Goal: Transaction & Acquisition: Purchase product/service

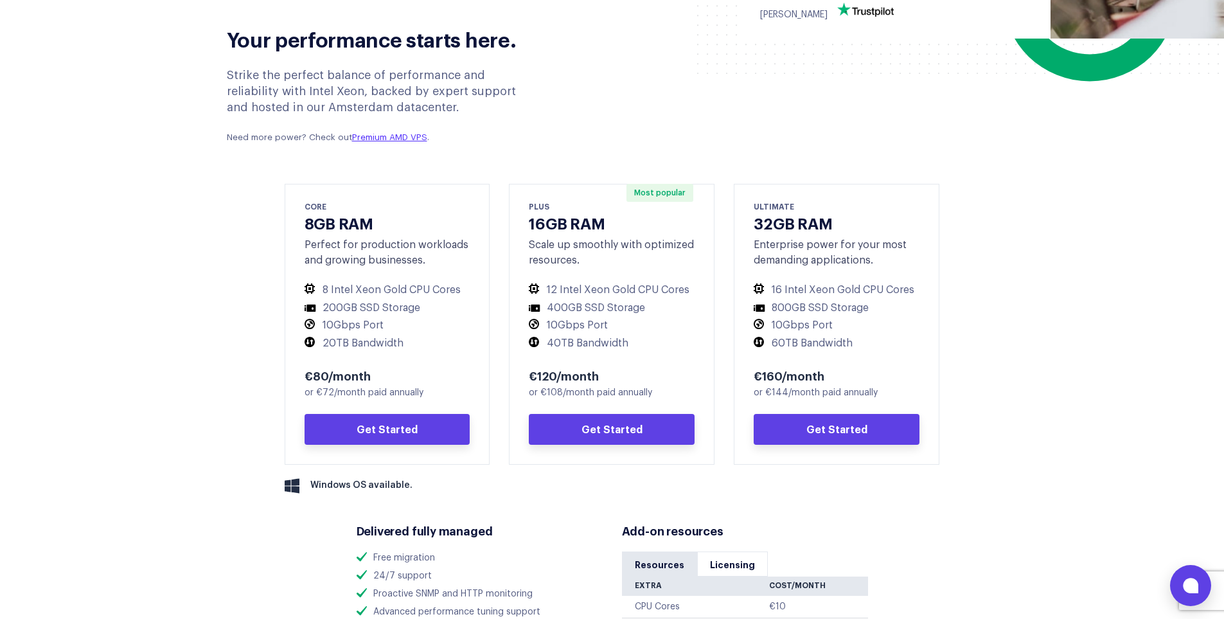
scroll to position [578, 0]
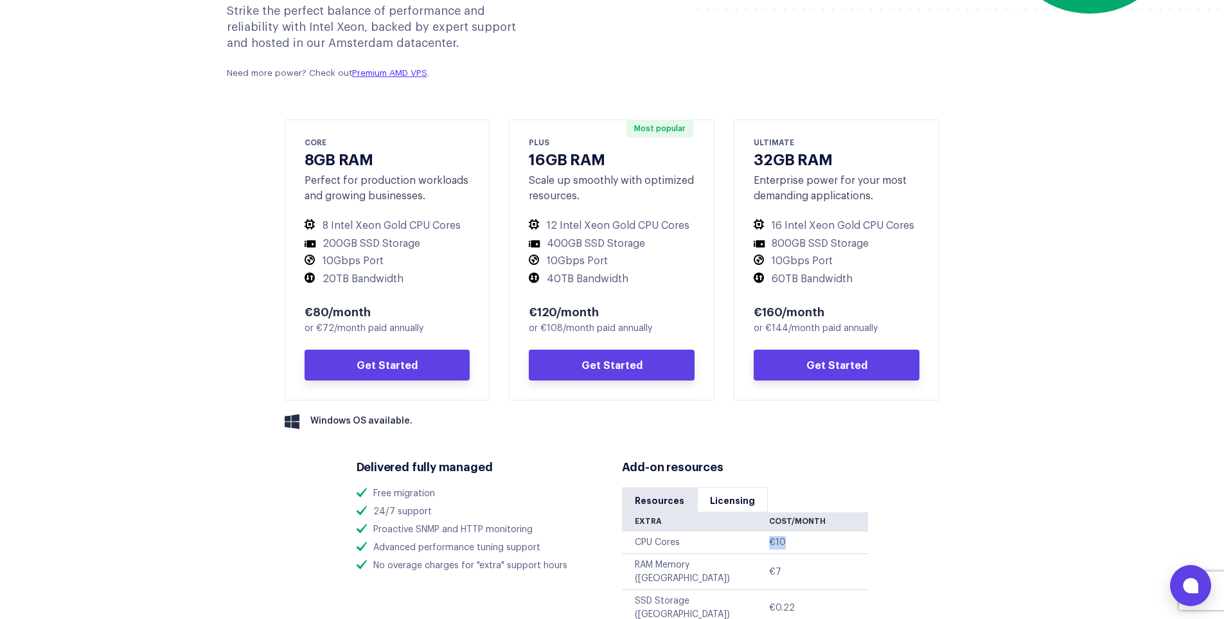
drag, startPoint x: 766, startPoint y: 537, endPoint x: 788, endPoint y: 542, distance: 22.3
click at [788, 542] on tr "CPU Cores €10" at bounding box center [745, 542] width 246 height 22
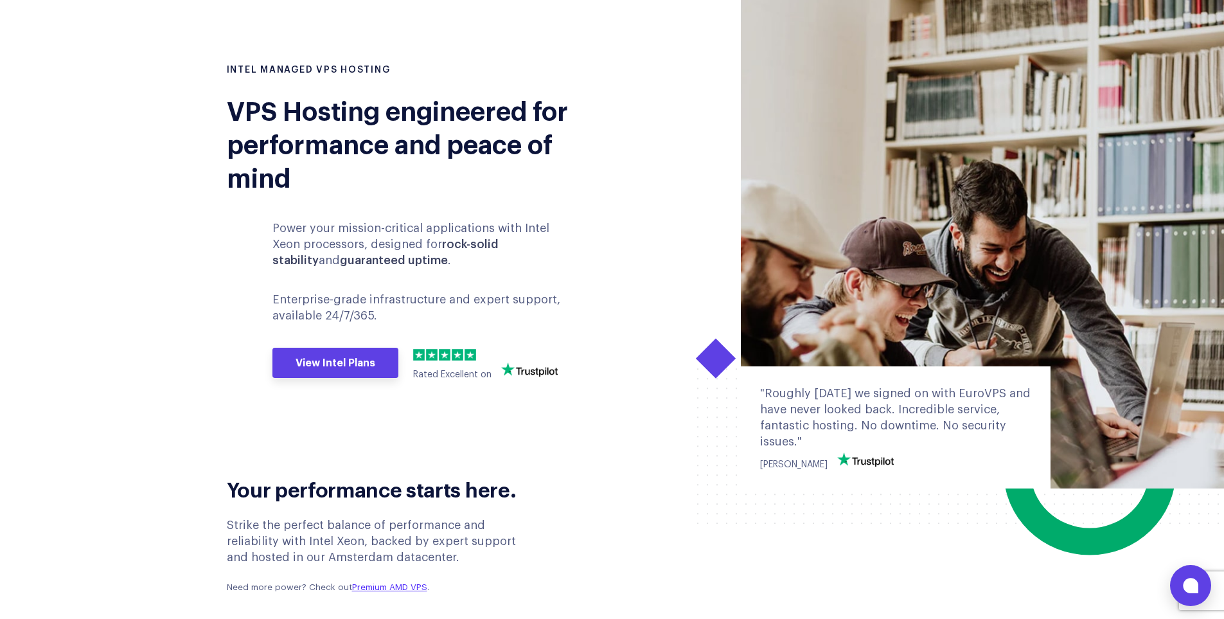
scroll to position [0, 0]
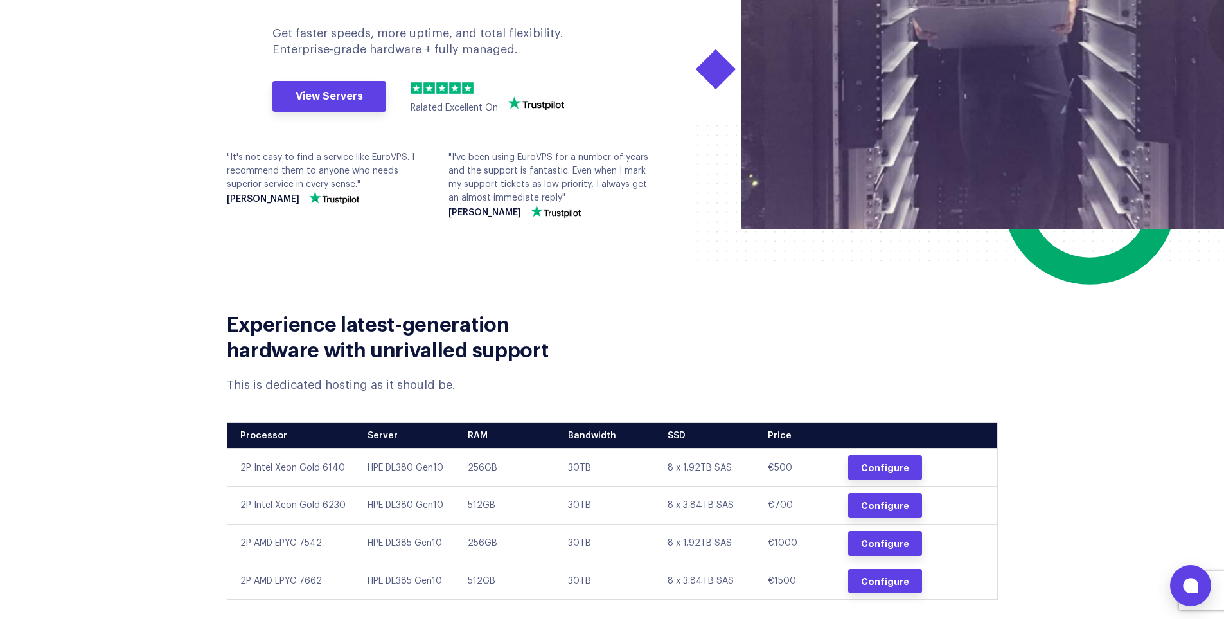
scroll to position [386, 0]
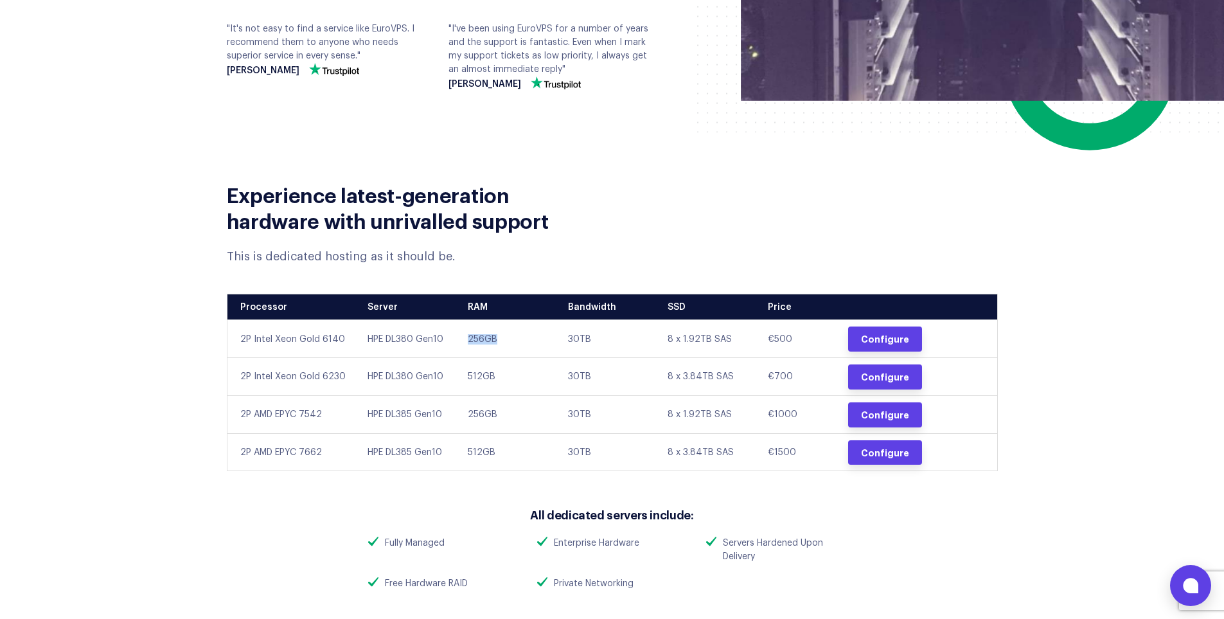
drag, startPoint x: 468, startPoint y: 340, endPoint x: 500, endPoint y: 337, distance: 32.2
click at [500, 337] on td "256GB" at bounding box center [508, 339] width 100 height 38
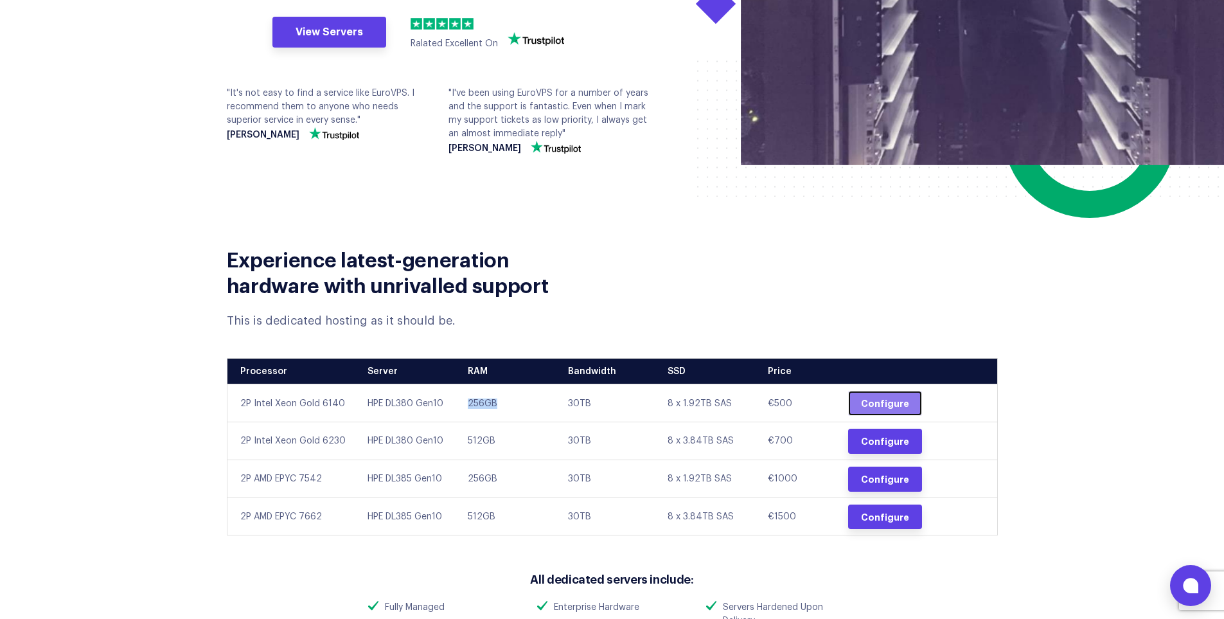
click at [868, 407] on link "Configure" at bounding box center [885, 403] width 74 height 25
